Goal: Find specific page/section: Find specific page/section

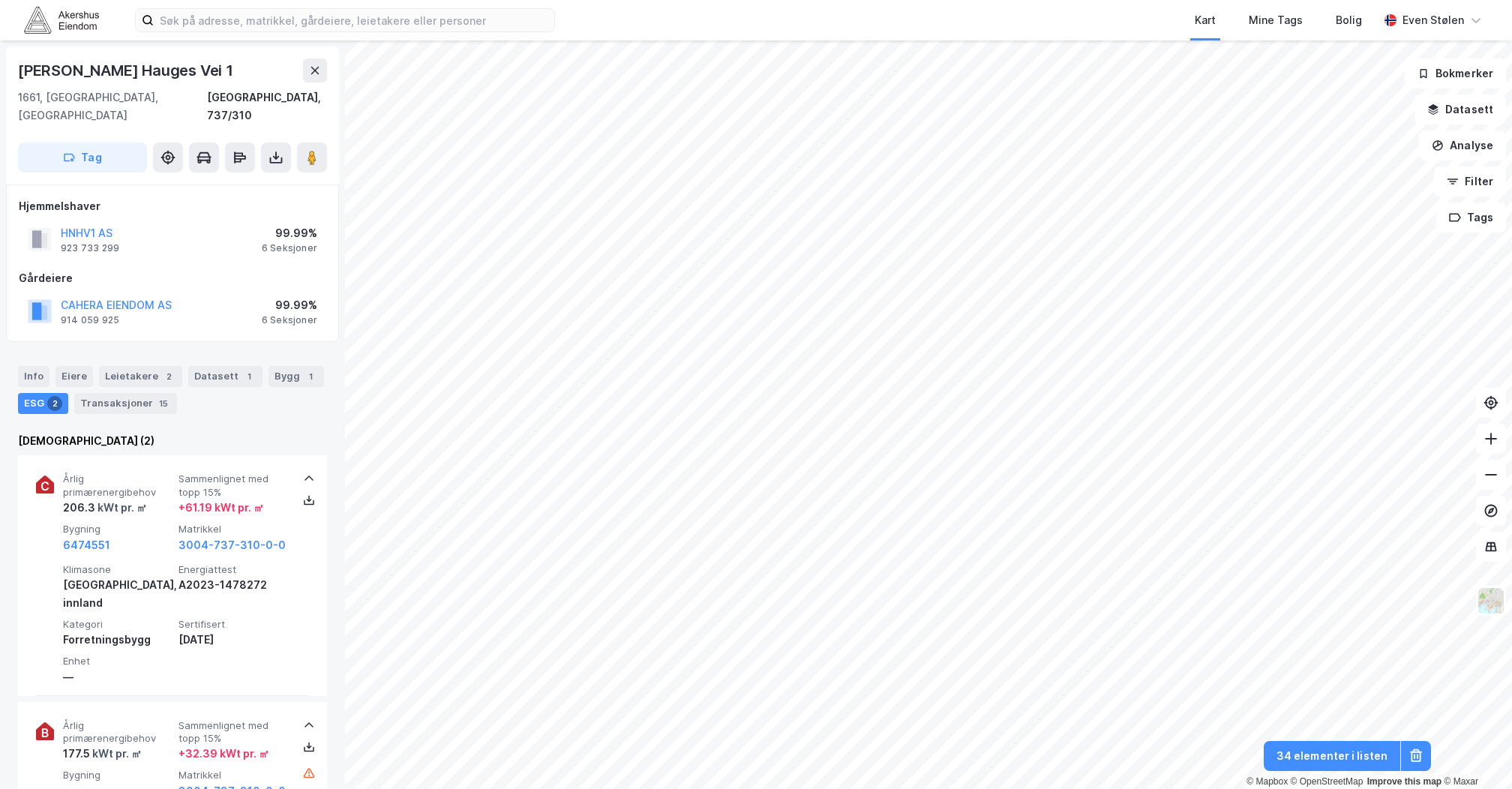
click at [91, 39] on div "Kart Mine Tags Bolig Even Stølen" at bounding box center [756, 20] width 1512 height 41
click at [77, 28] on img at bounding box center [61, 19] width 75 height 26
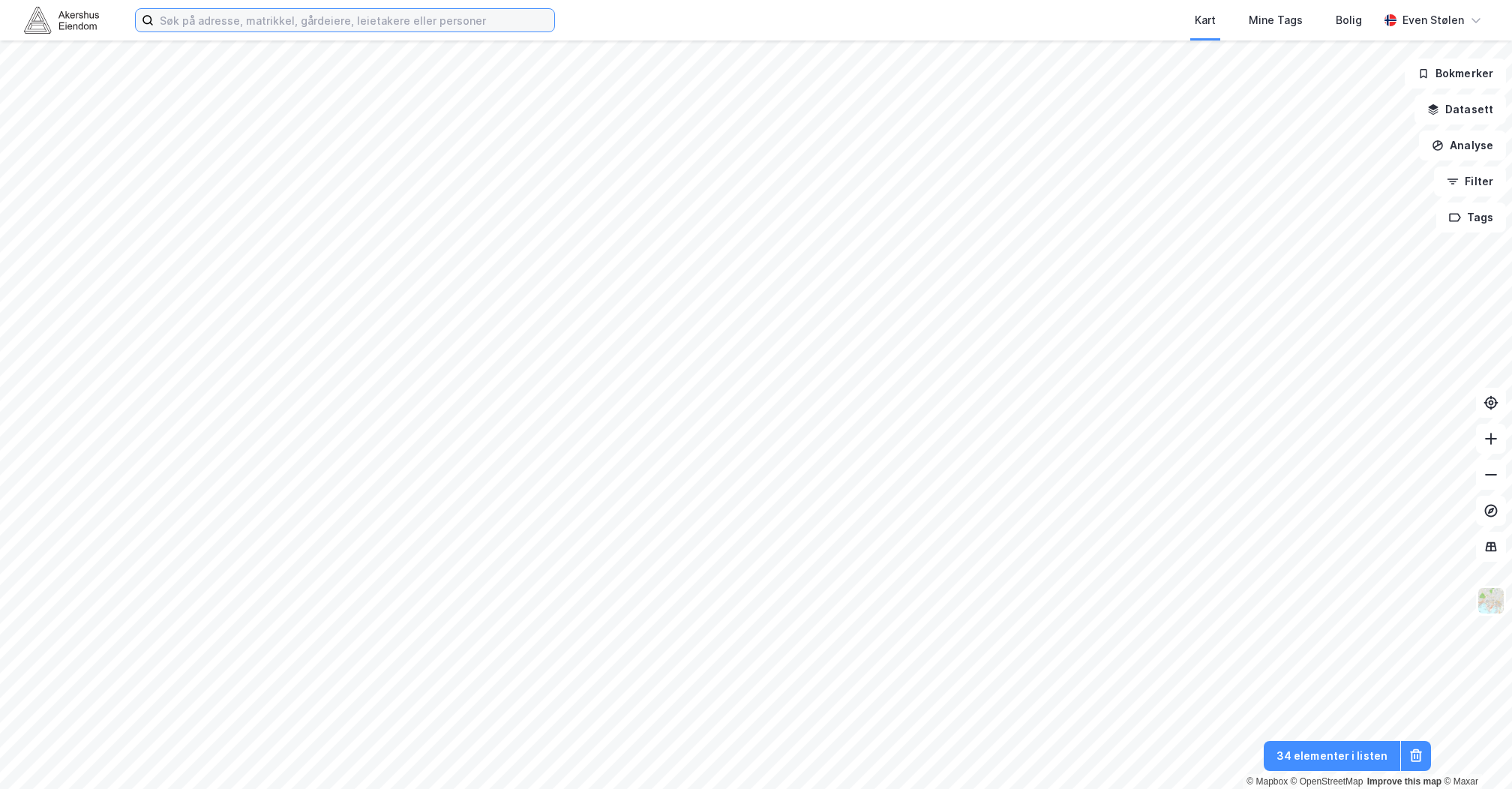
click at [258, 22] on input at bounding box center [354, 19] width 400 height 22
click at [269, 24] on input at bounding box center [354, 19] width 400 height 22
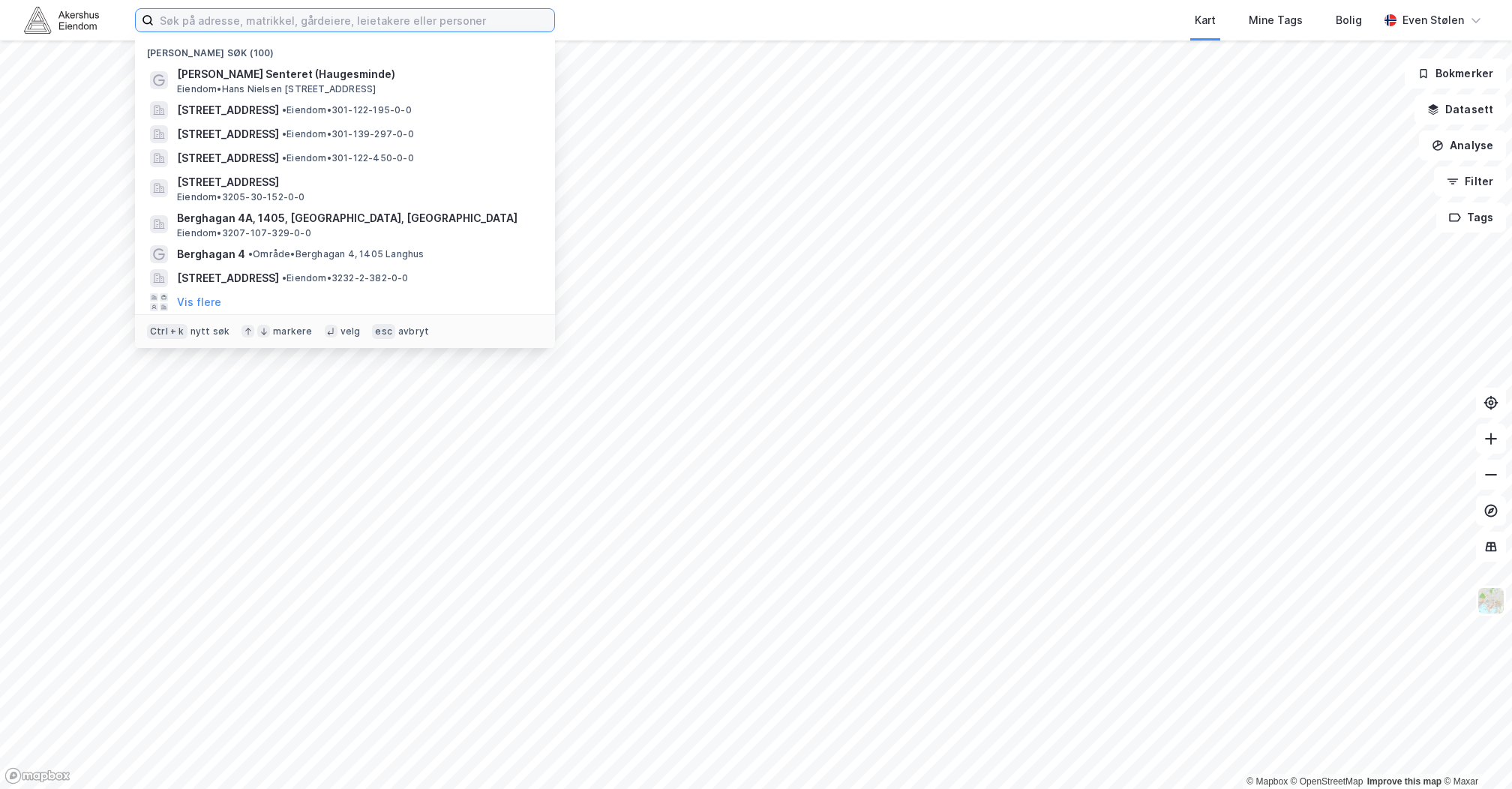
paste input "Elektroveien [STREET_ADDRESS]"
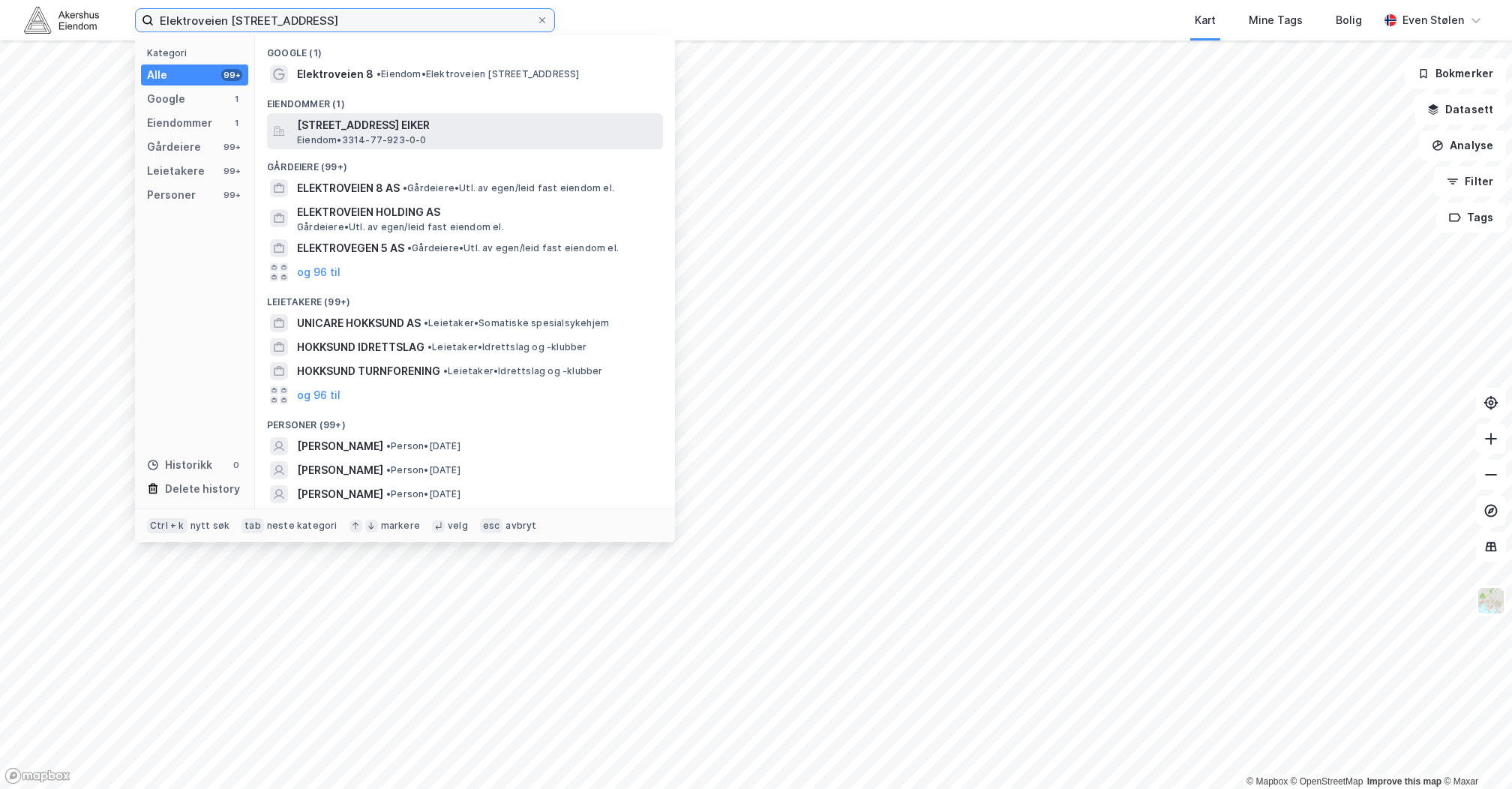
type input "Elektroveien [STREET_ADDRESS]"
click at [466, 136] on div "[STREET_ADDRESS] EIKER Eiendom • 3314-77-923-0-0" at bounding box center [478, 131] width 362 height 30
